Goal: Find specific page/section: Find specific page/section

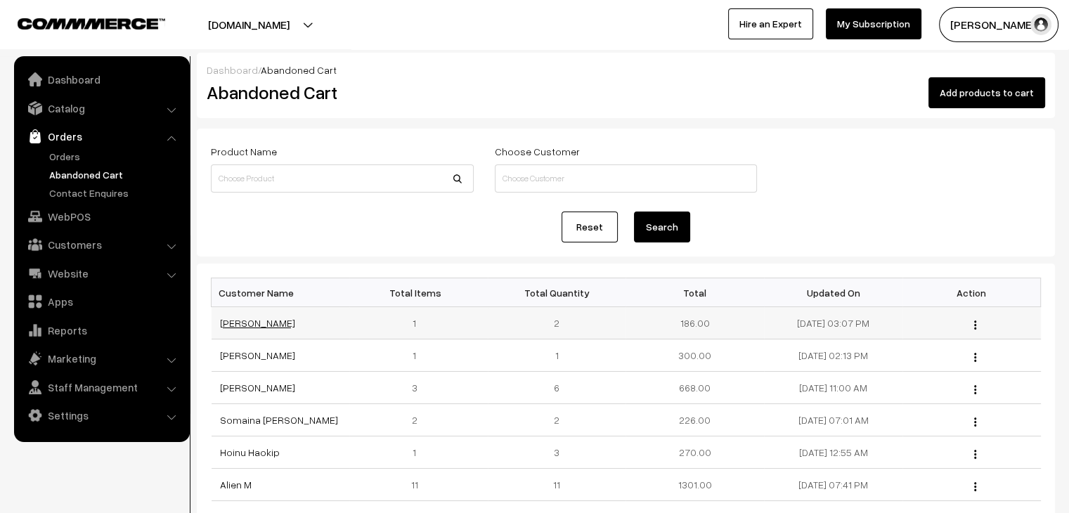
click at [259, 321] on link "[PERSON_NAME]" at bounding box center [257, 323] width 75 height 12
click at [304, 236] on div "Reset Search" at bounding box center [626, 227] width 830 height 31
click at [77, 149] on link "Orders" at bounding box center [115, 156] width 139 height 15
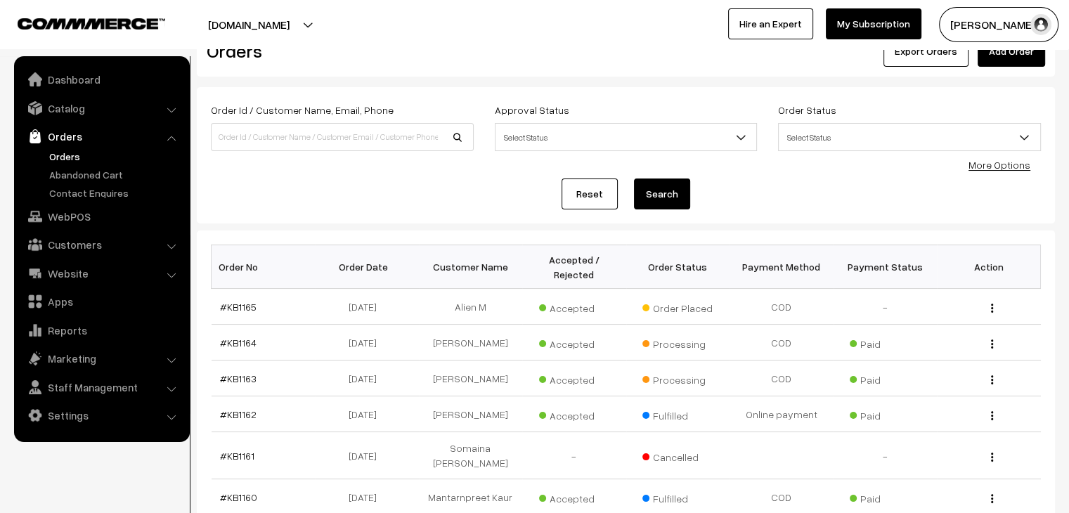
scroll to position [20, 0]
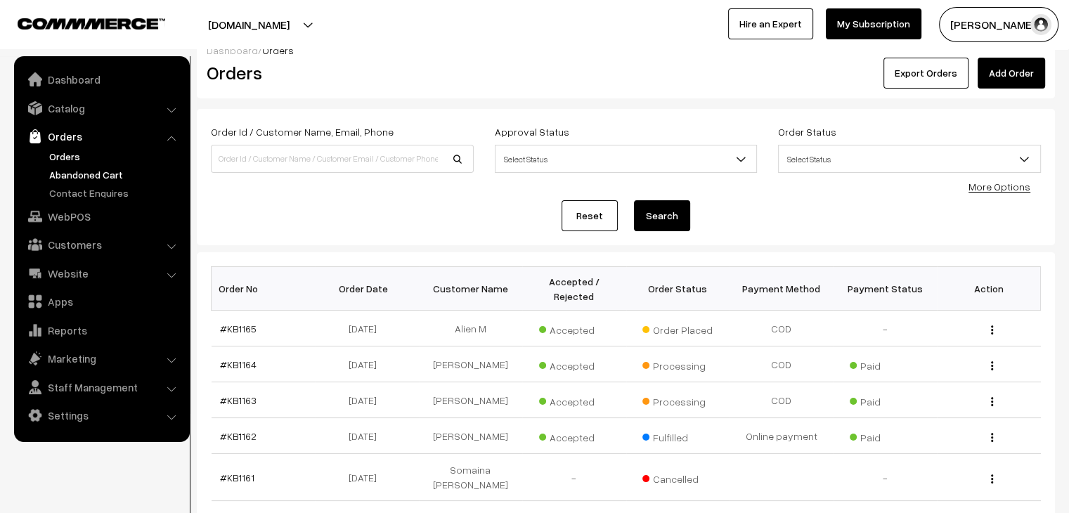
click at [84, 176] on link "Abandoned Cart" at bounding box center [115, 174] width 139 height 15
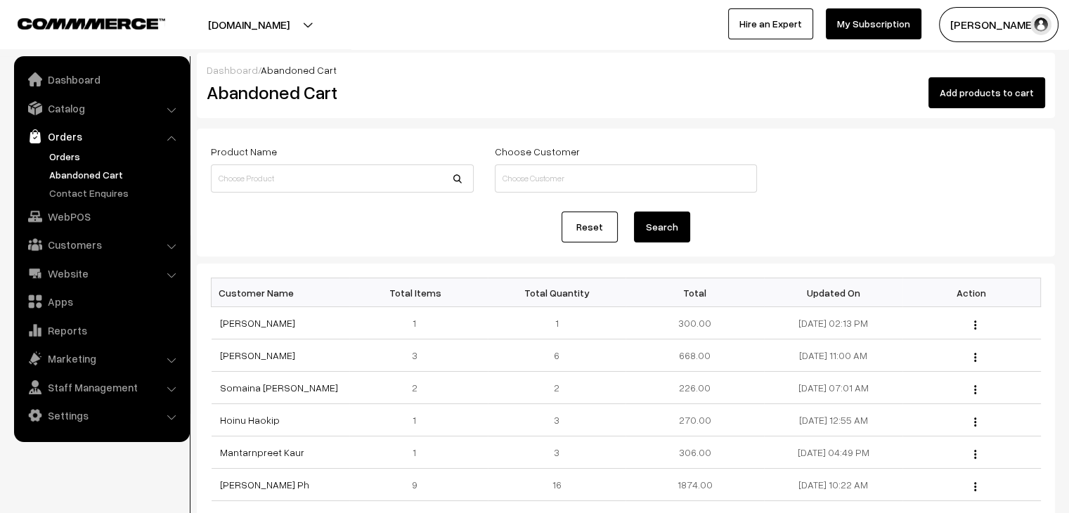
click at [89, 161] on link "Orders" at bounding box center [115, 156] width 139 height 15
